Goal: Browse casually

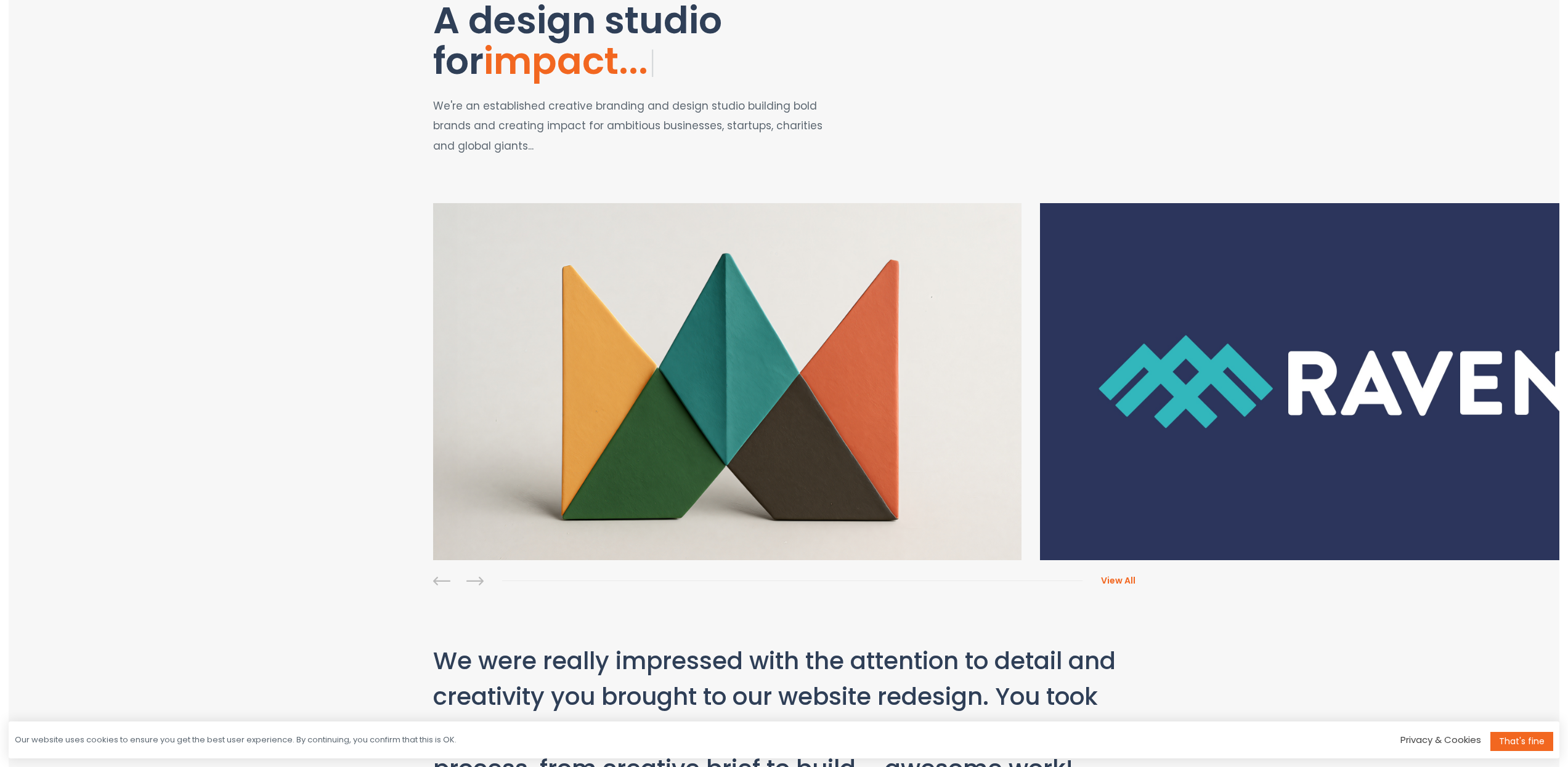
scroll to position [169, 0]
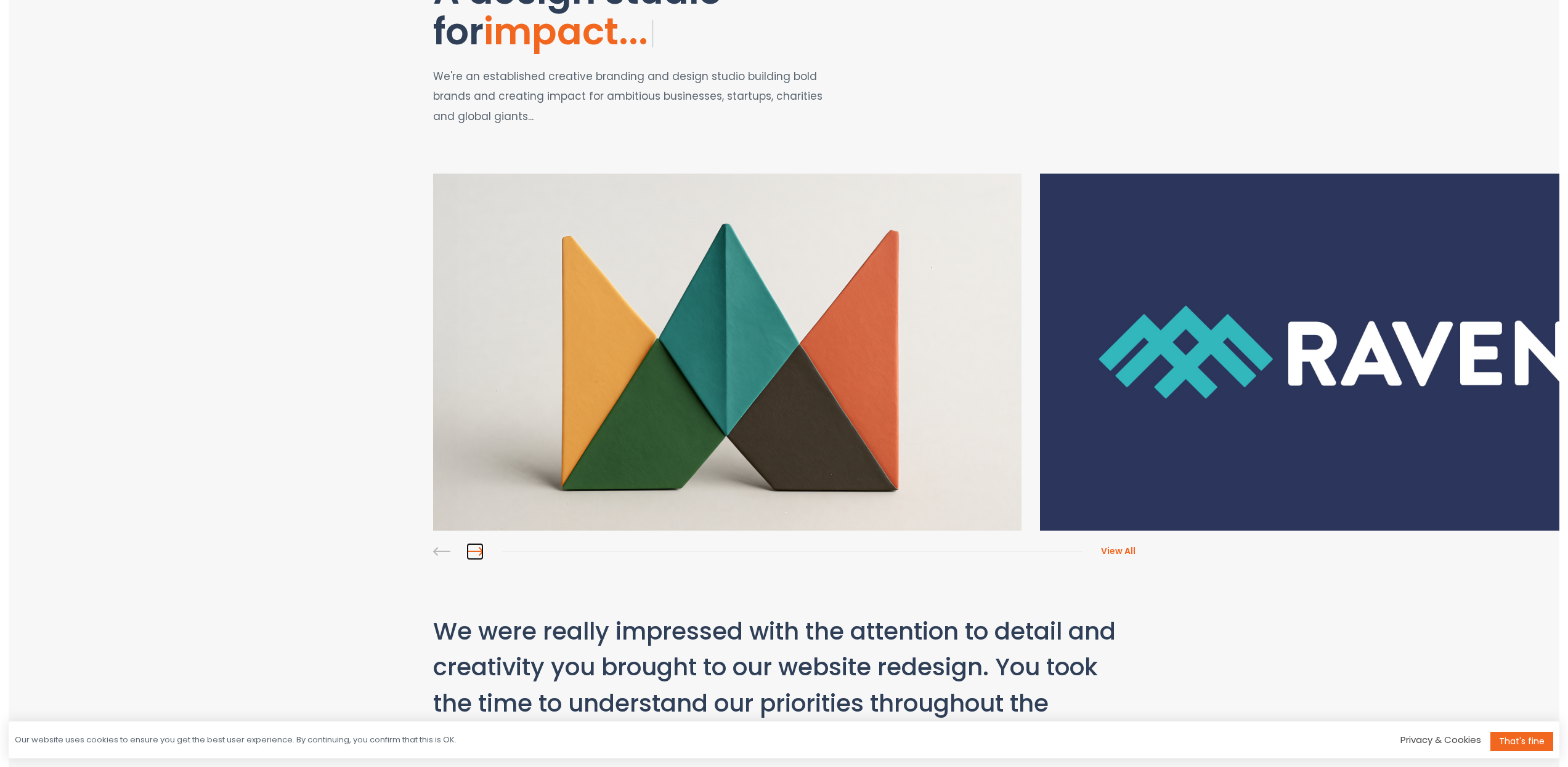
click at [475, 550] on link at bounding box center [475, 551] width 17 height 17
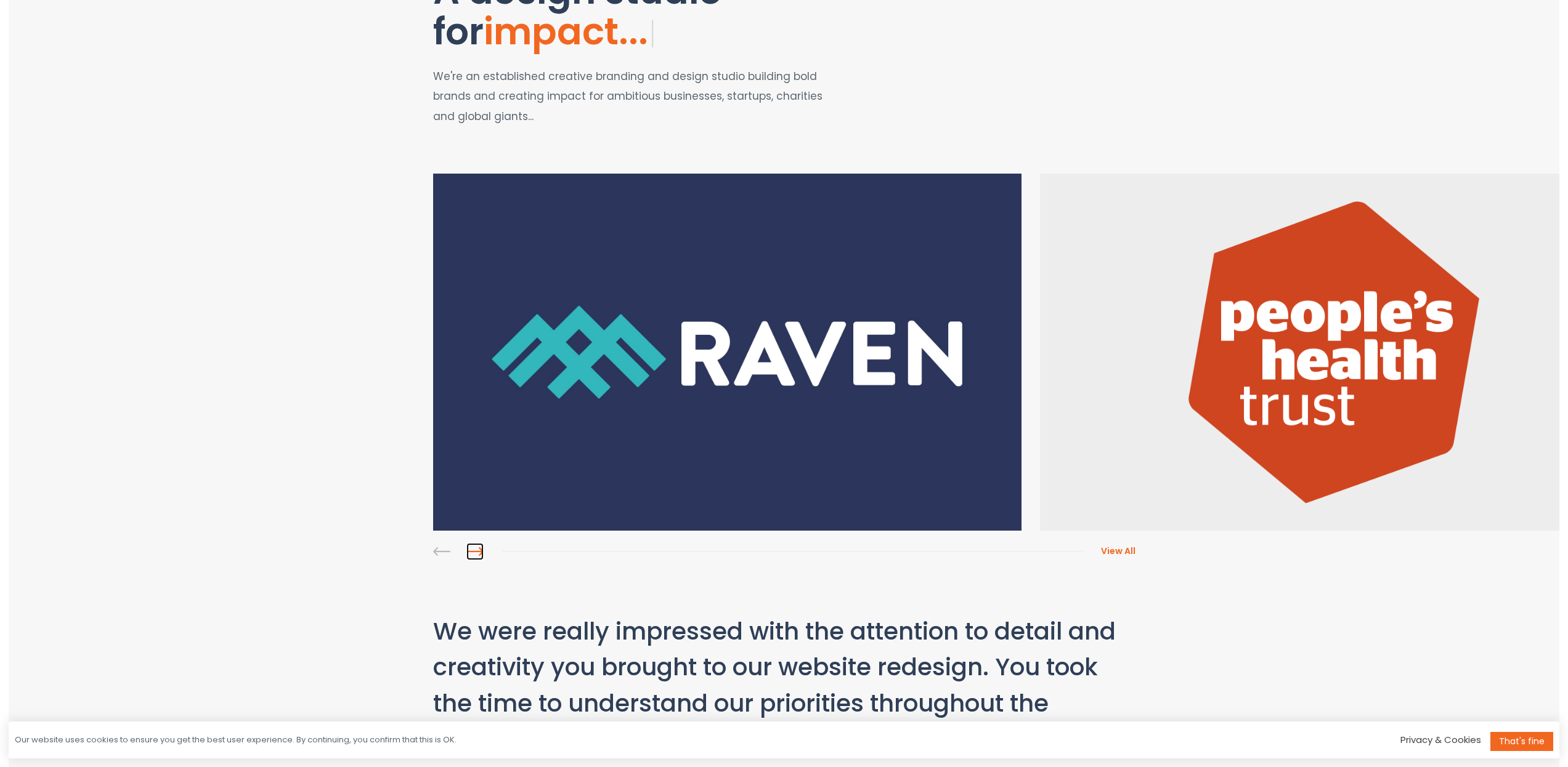
click at [475, 550] on link at bounding box center [475, 551] width 17 height 17
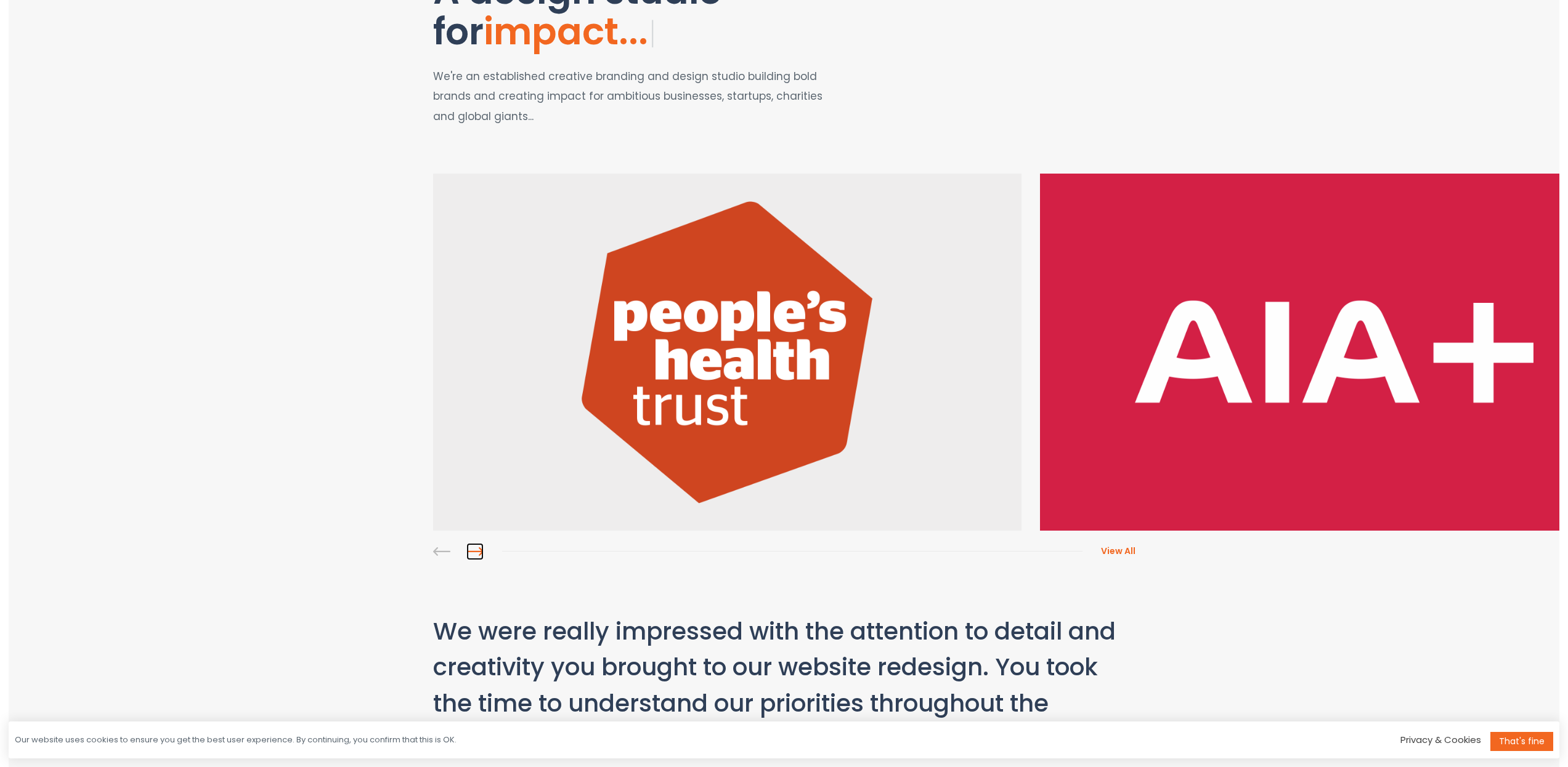
click at [475, 550] on link at bounding box center [475, 551] width 17 height 17
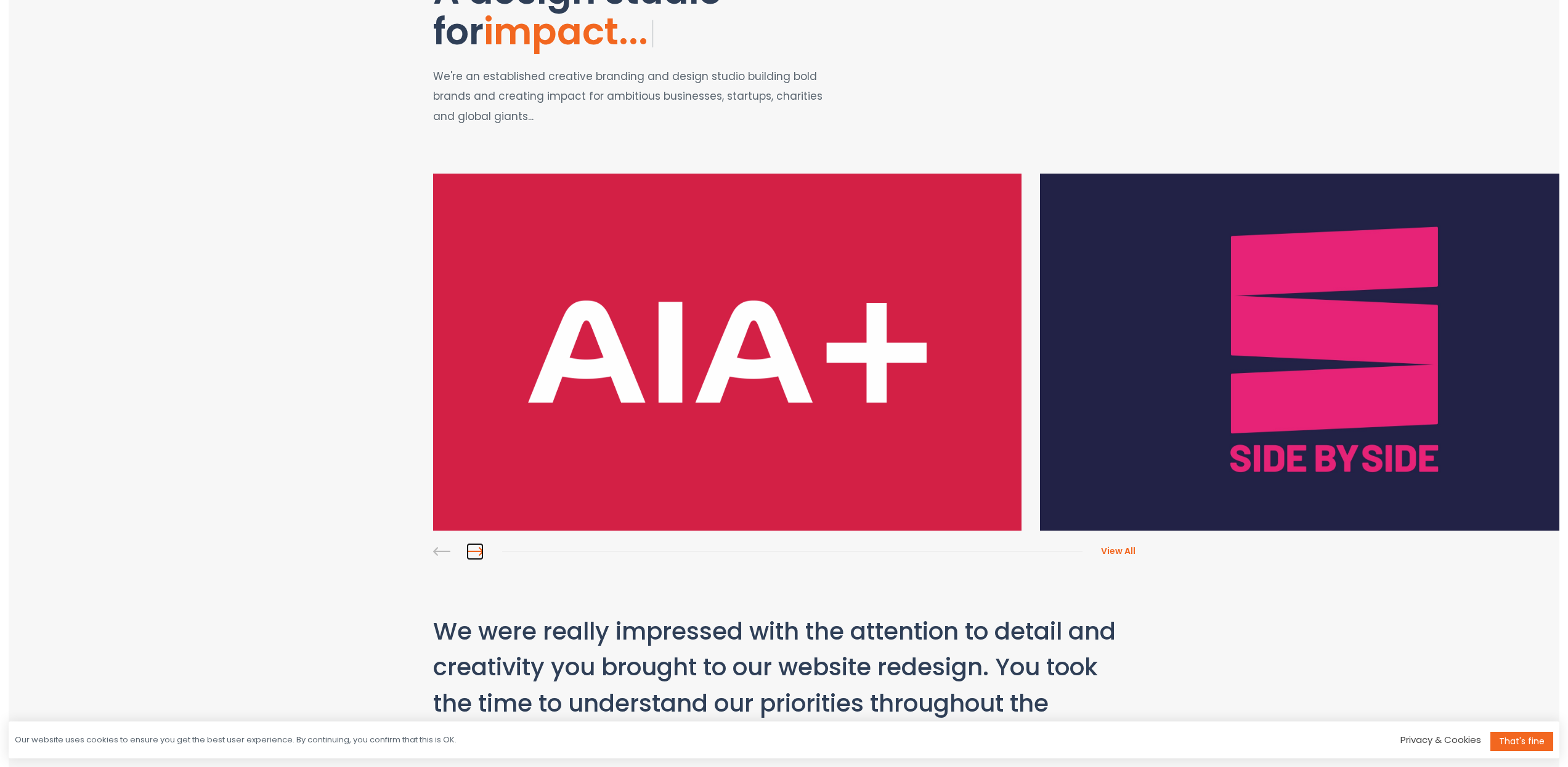
click at [475, 550] on link at bounding box center [475, 551] width 17 height 17
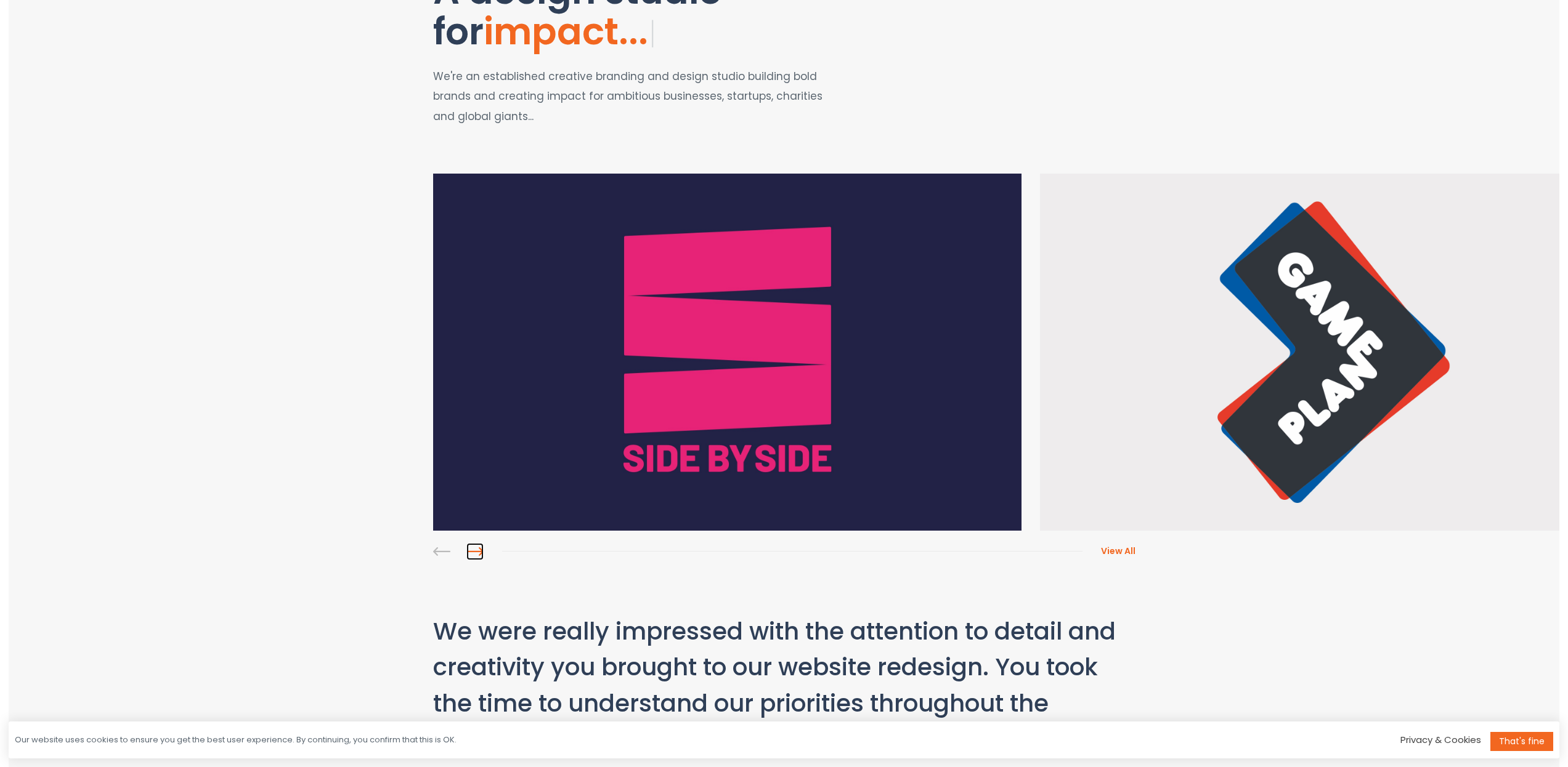
click at [475, 549] on link at bounding box center [475, 551] width 17 height 17
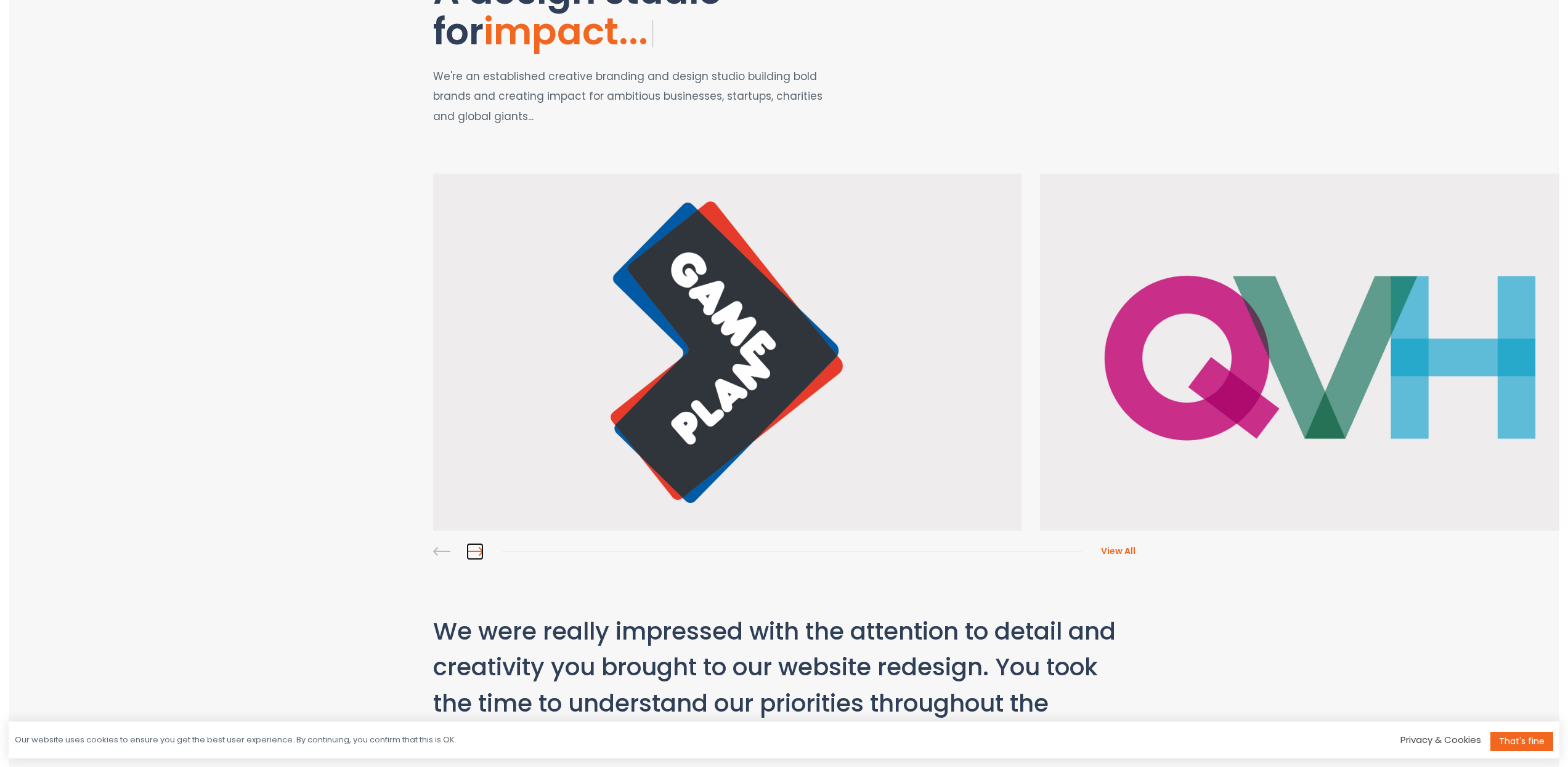
click at [475, 549] on link at bounding box center [475, 551] width 17 height 17
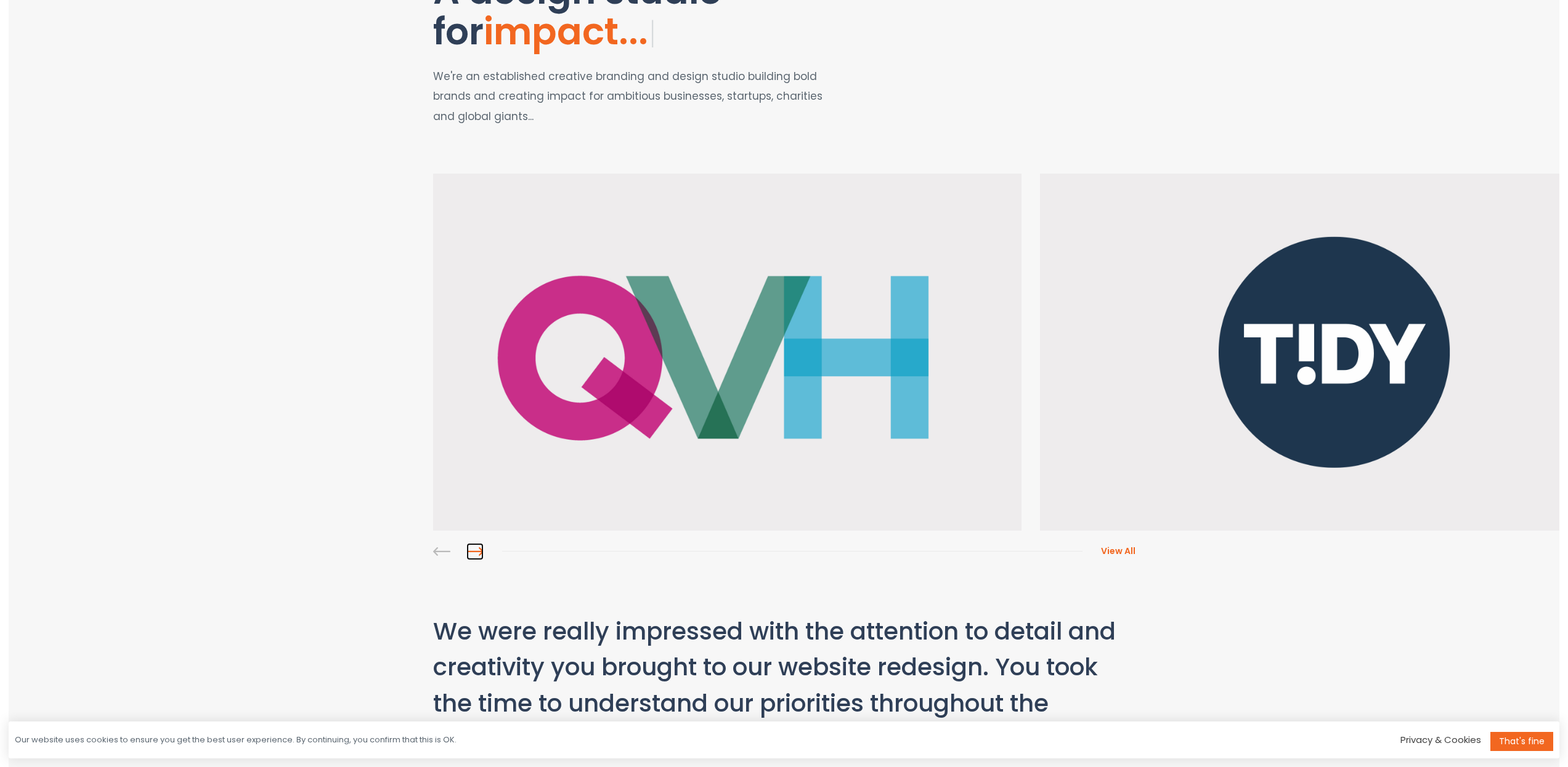
click at [475, 549] on link at bounding box center [475, 551] width 17 height 17
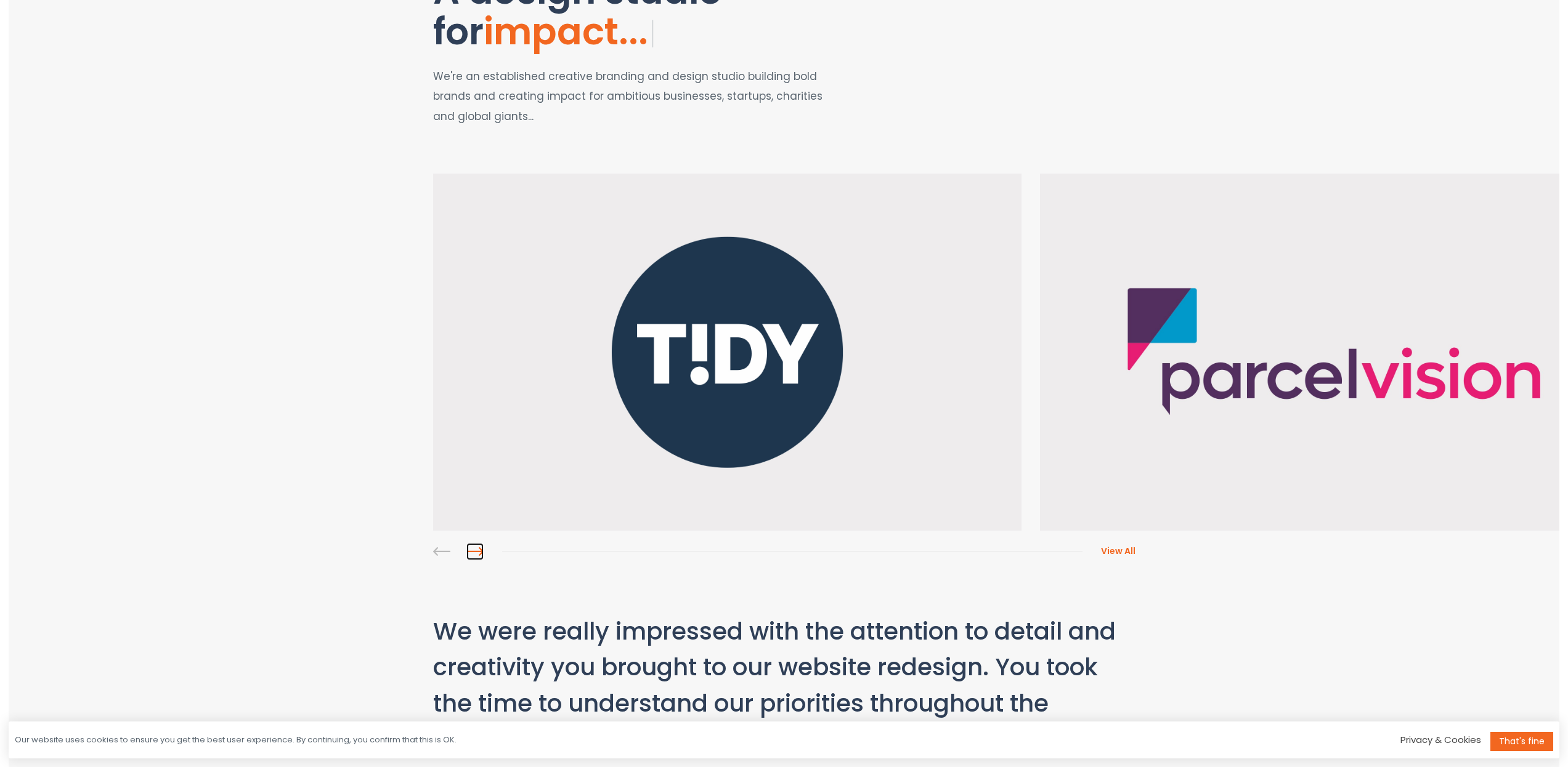
click at [475, 549] on link at bounding box center [475, 551] width 17 height 17
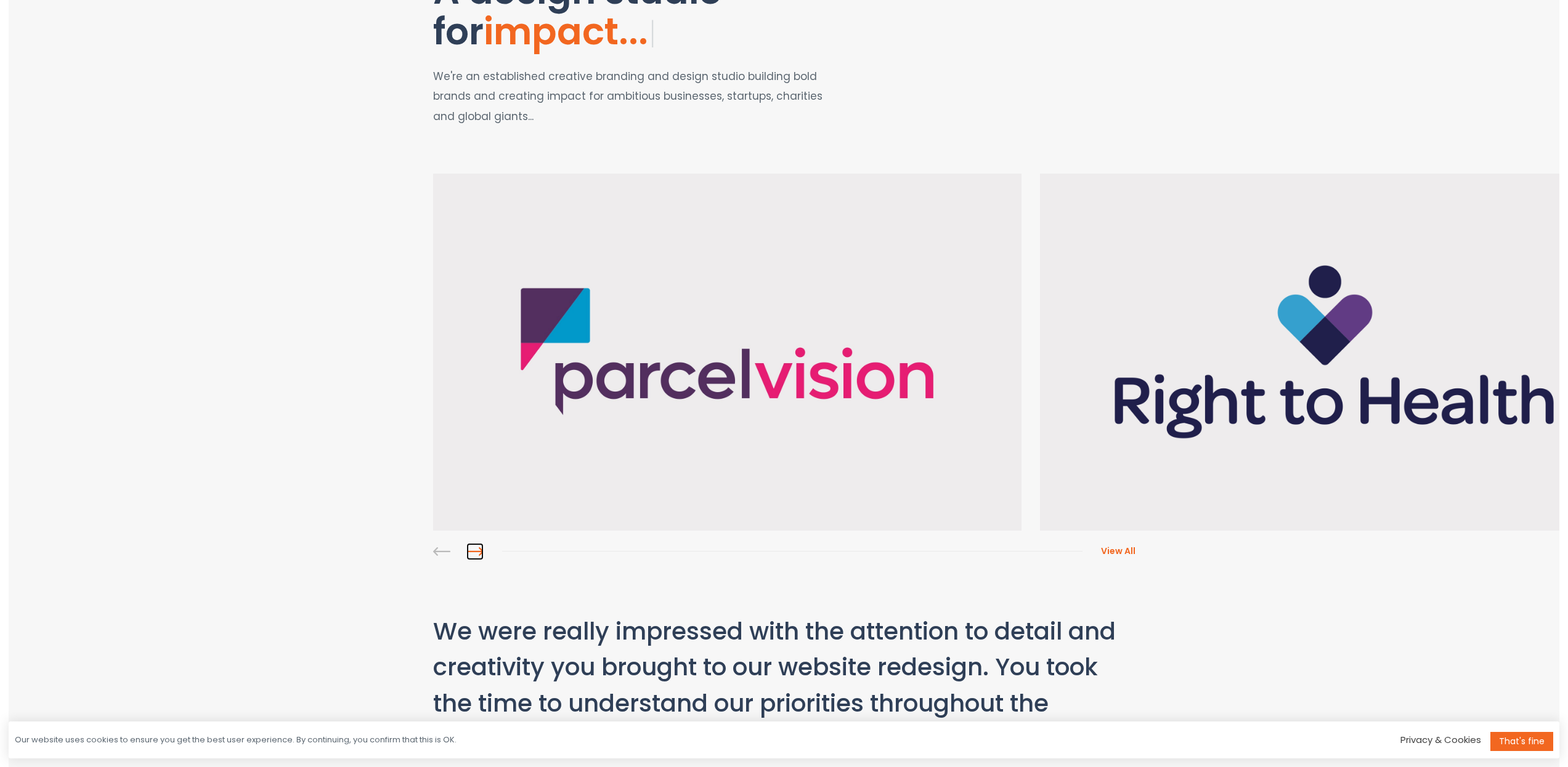
click at [475, 549] on link at bounding box center [475, 551] width 17 height 17
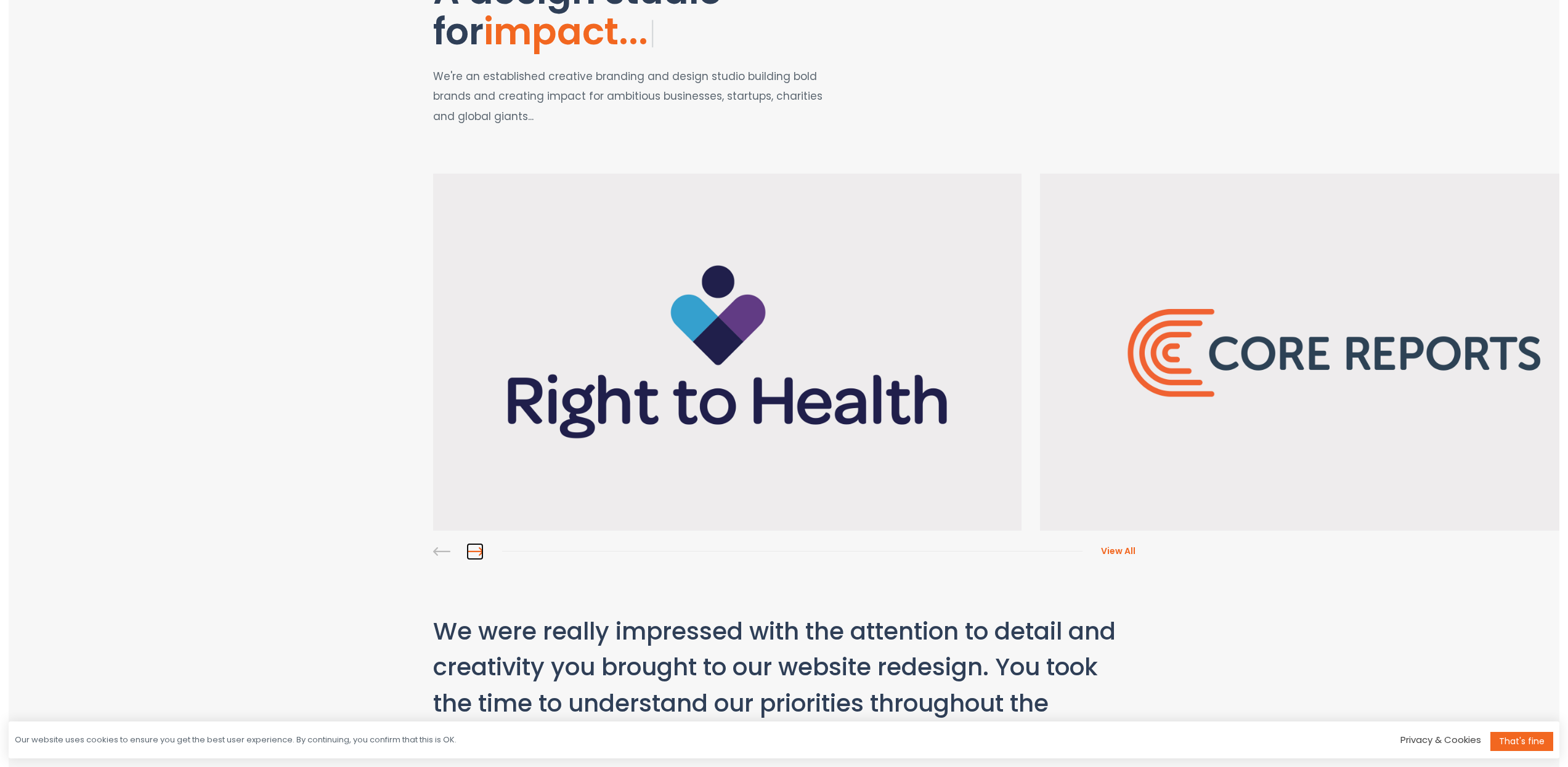
click at [475, 549] on link at bounding box center [475, 551] width 17 height 17
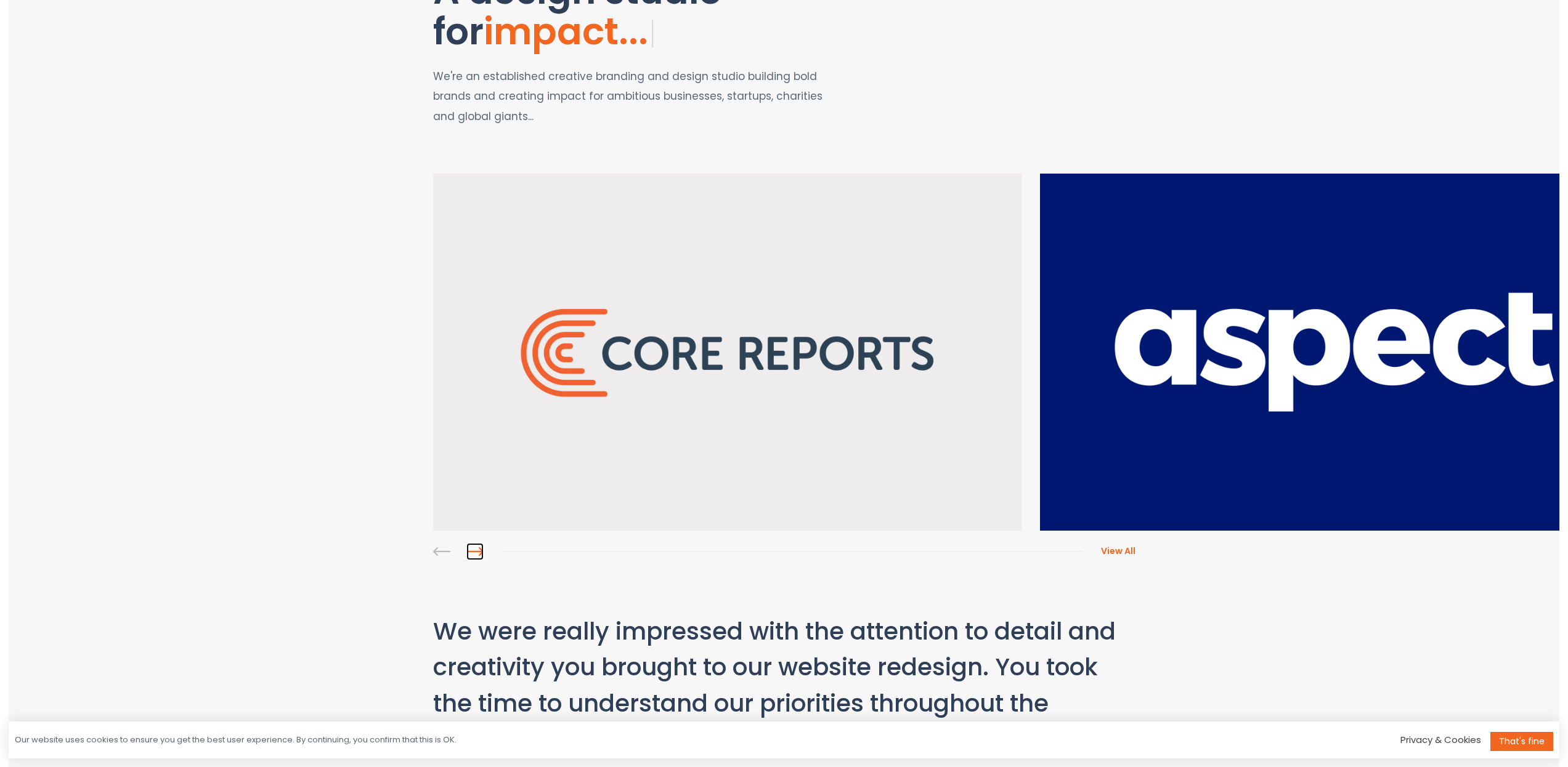
click at [475, 549] on link at bounding box center [475, 551] width 17 height 17
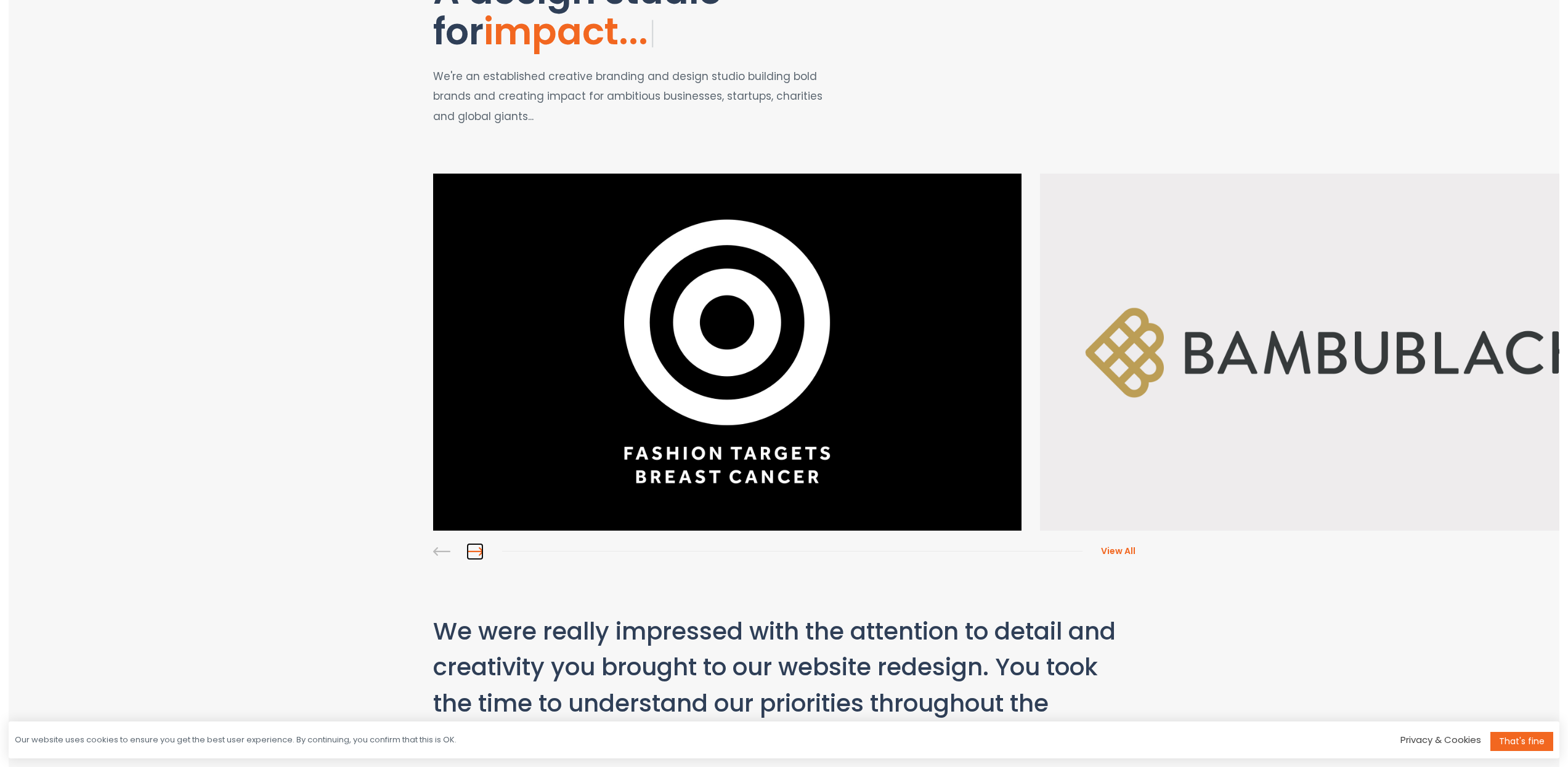
click at [475, 549] on link at bounding box center [475, 551] width 17 height 17
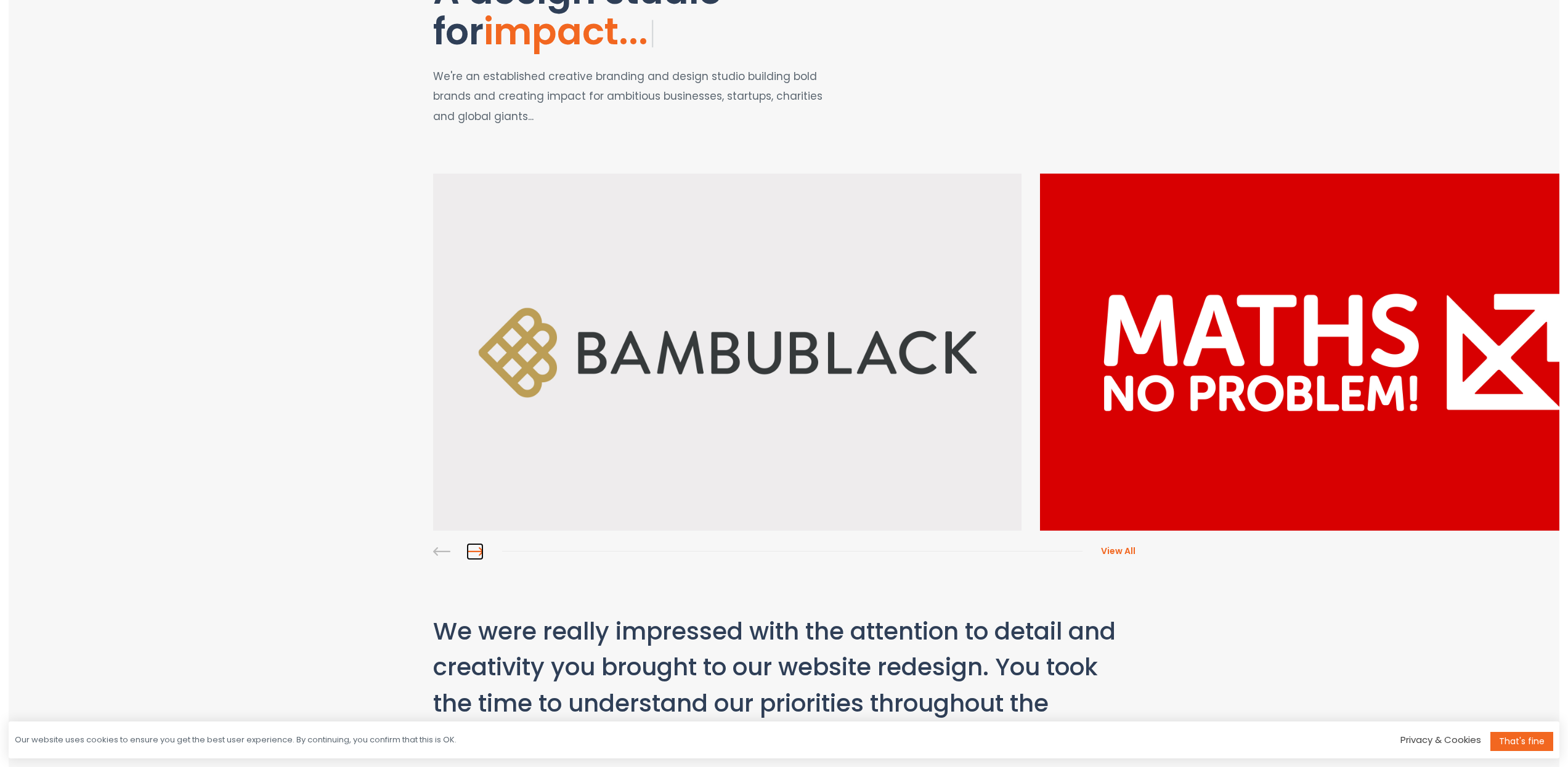
click at [475, 549] on link at bounding box center [475, 551] width 17 height 17
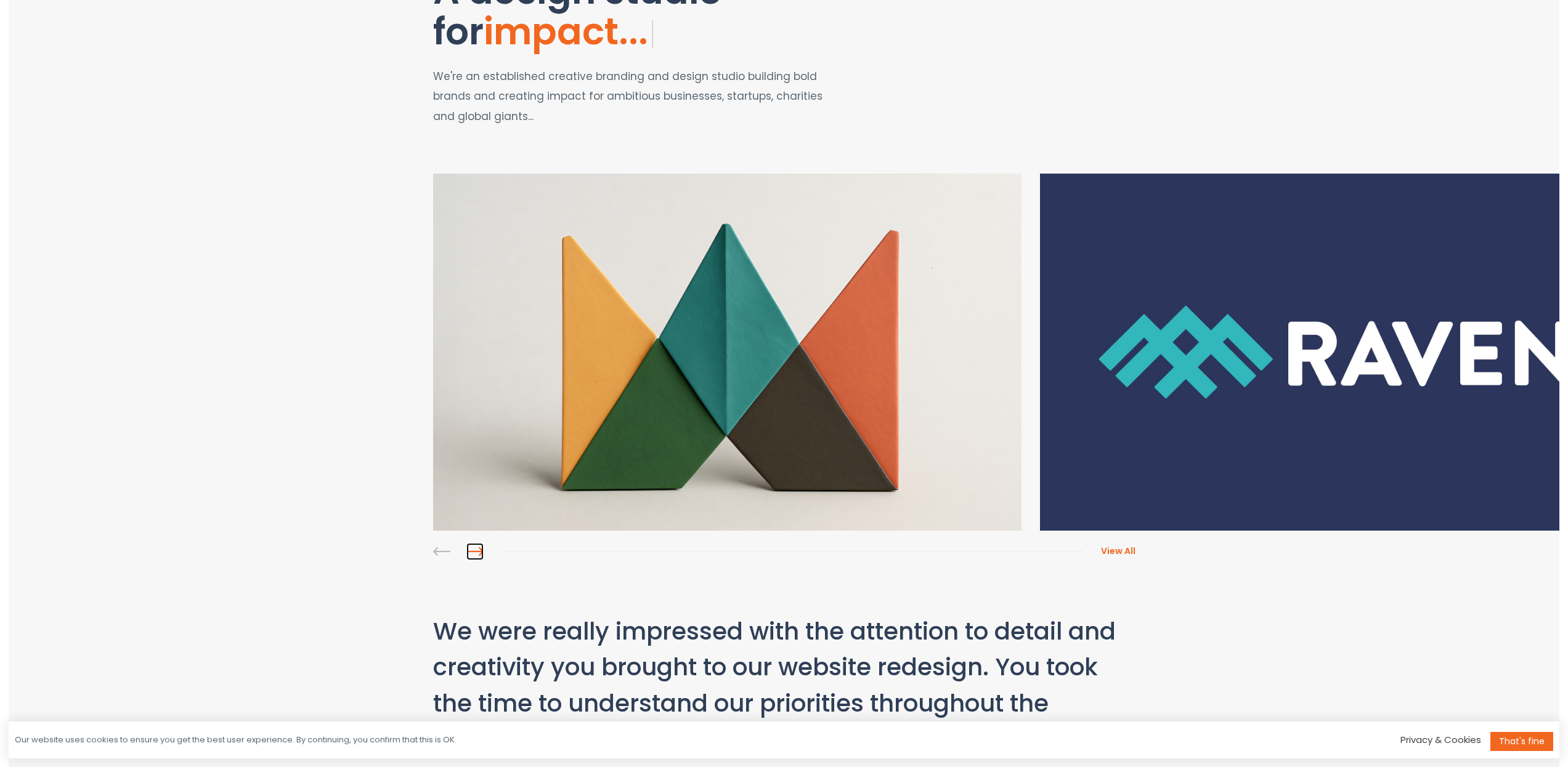
click at [475, 549] on link at bounding box center [475, 551] width 17 height 17
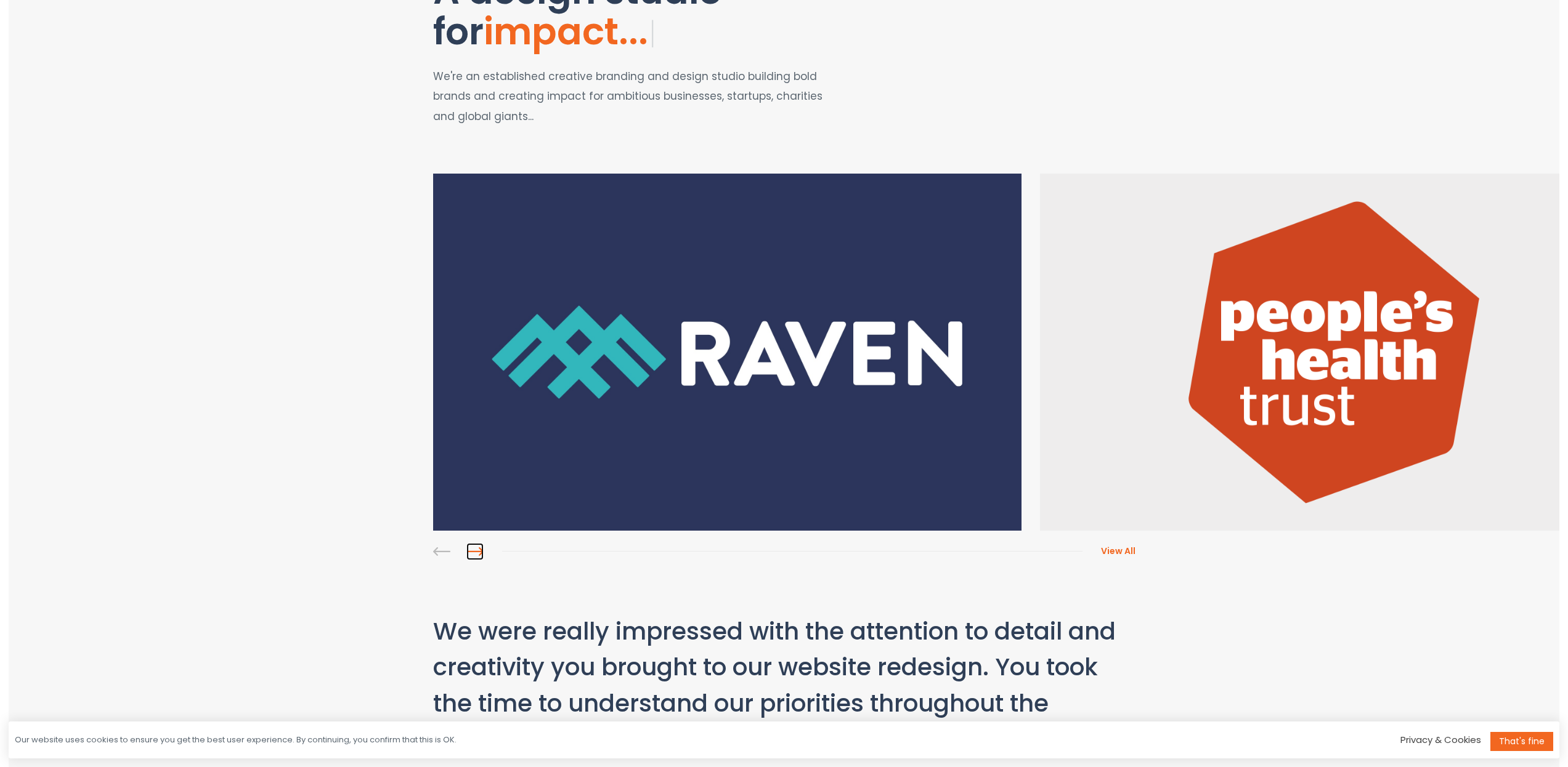
click at [475, 549] on link at bounding box center [475, 551] width 17 height 17
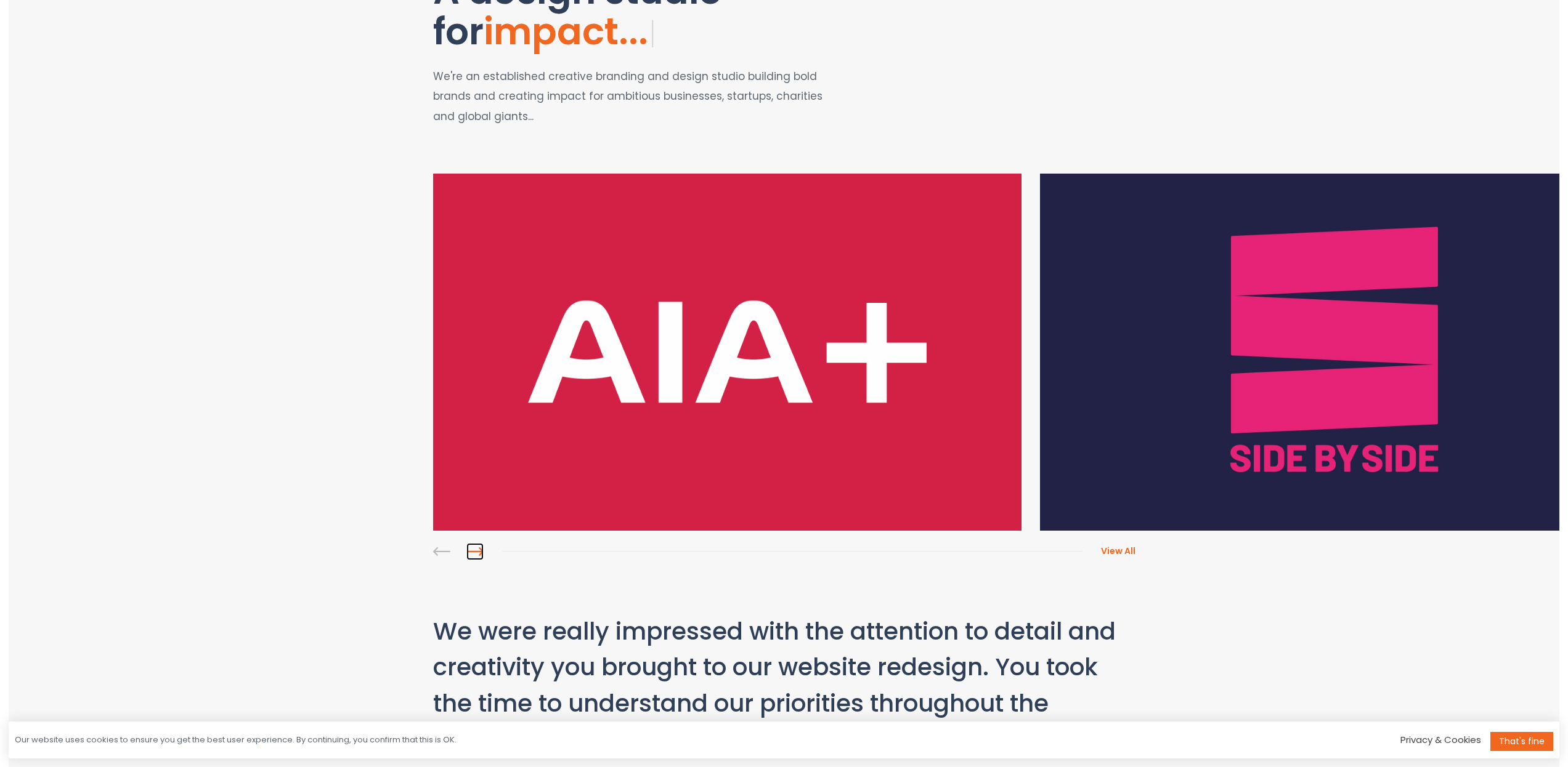
click at [475, 549] on link at bounding box center [475, 551] width 17 height 17
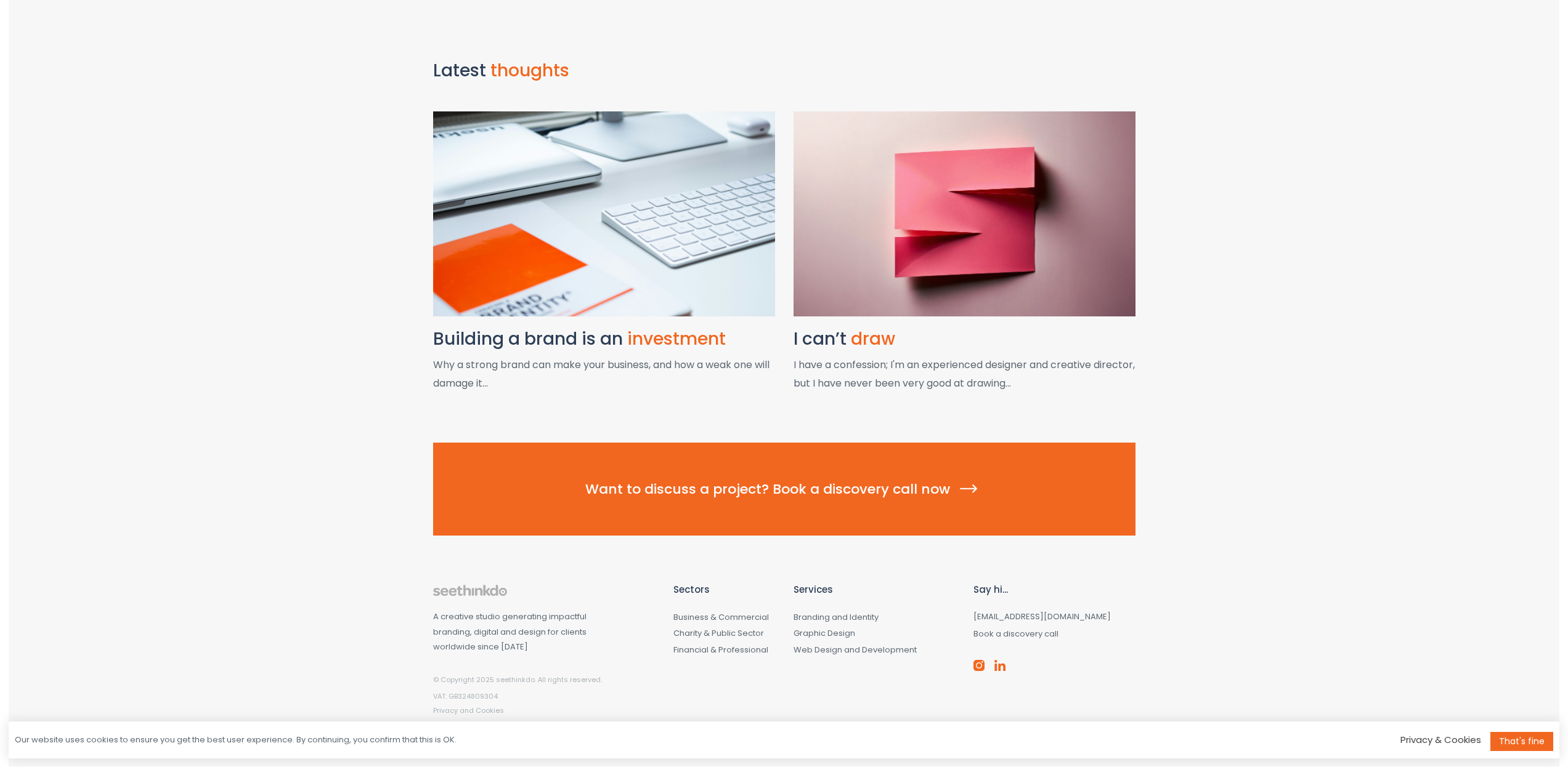
scroll to position [1487, 0]
